Goal: Find specific page/section: Find specific page/section

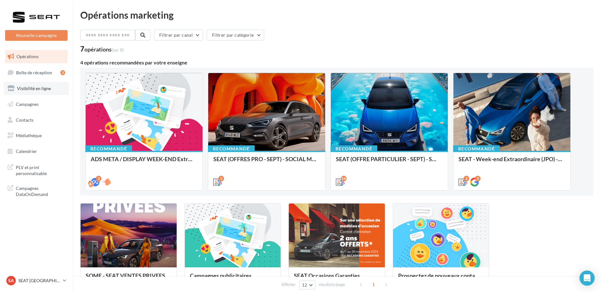
click at [33, 89] on span "Visibilité en ligne" at bounding box center [34, 88] width 34 height 5
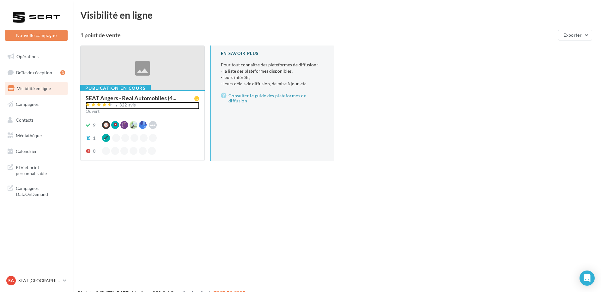
click at [130, 105] on div "322 avis" at bounding box center [127, 105] width 17 height 4
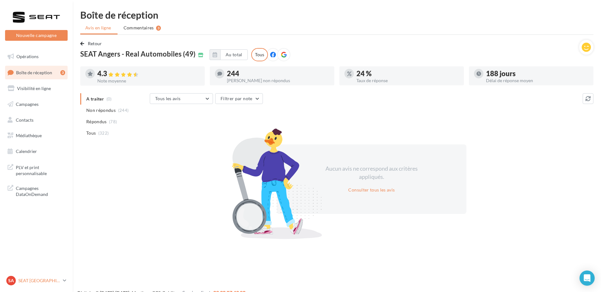
click at [17, 285] on div "SA SEAT [GEOGRAPHIC_DATA] SEAT-[GEOGRAPHIC_DATA]" at bounding box center [33, 280] width 54 height 9
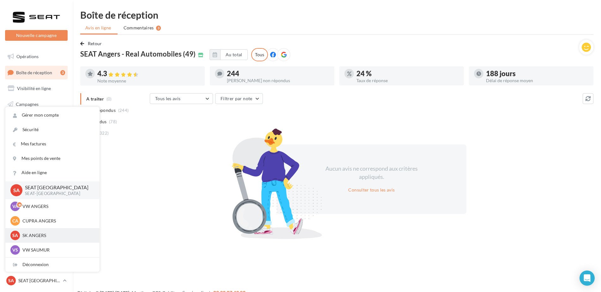
click at [30, 235] on p "SK ANGERS" at bounding box center [57, 235] width 70 height 6
